Goal: Navigation & Orientation: Go to known website

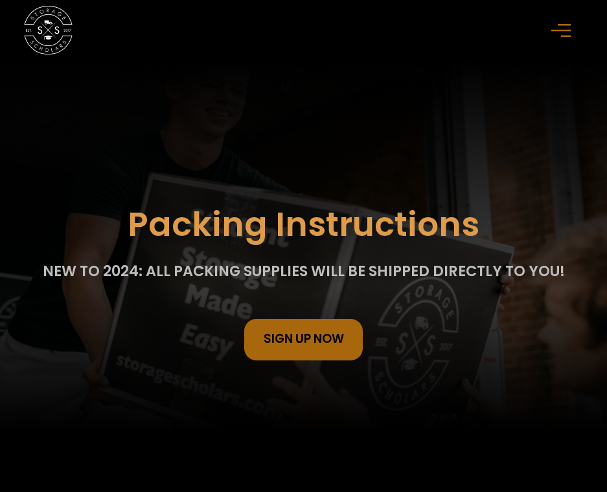
click at [558, 22] on div "menu" at bounding box center [563, 30] width 24 height 24
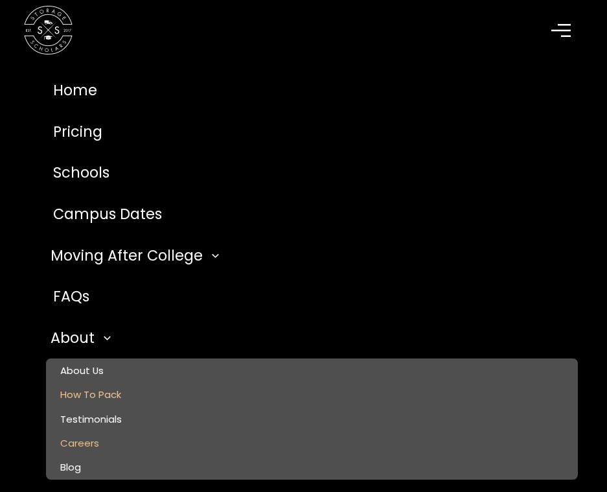
scroll to position [324, 0]
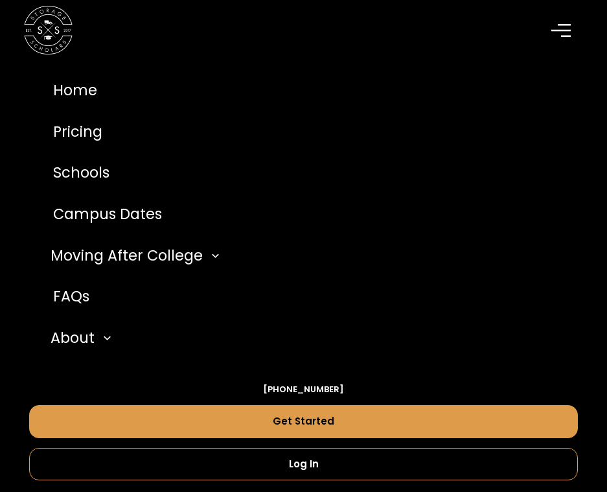
click at [565, 38] on div "menu" at bounding box center [563, 30] width 24 height 24
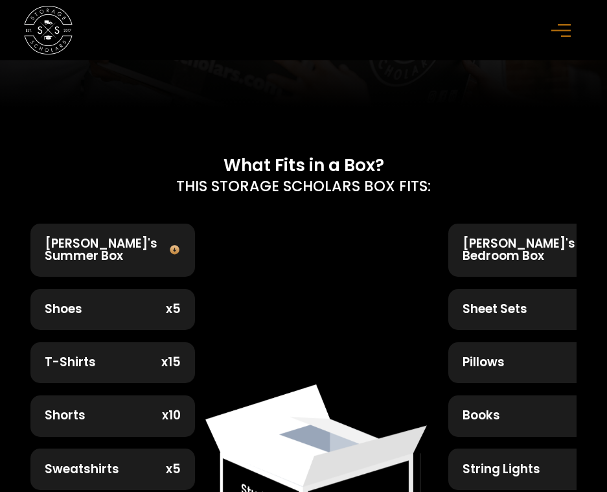
click at [567, 38] on div "menu" at bounding box center [563, 30] width 24 height 24
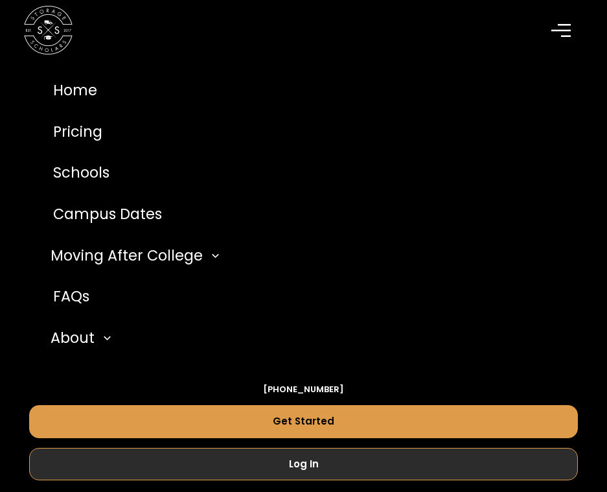
click at [312, 470] on link "Log In" at bounding box center [303, 464] width 549 height 33
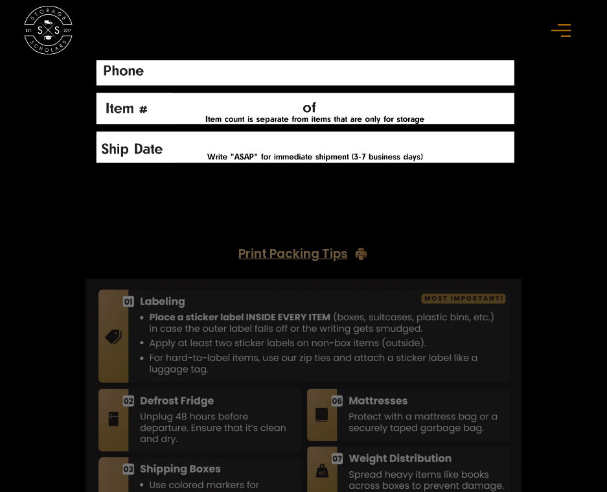
scroll to position [3044, 0]
